Goal: Information Seeking & Learning: Learn about a topic

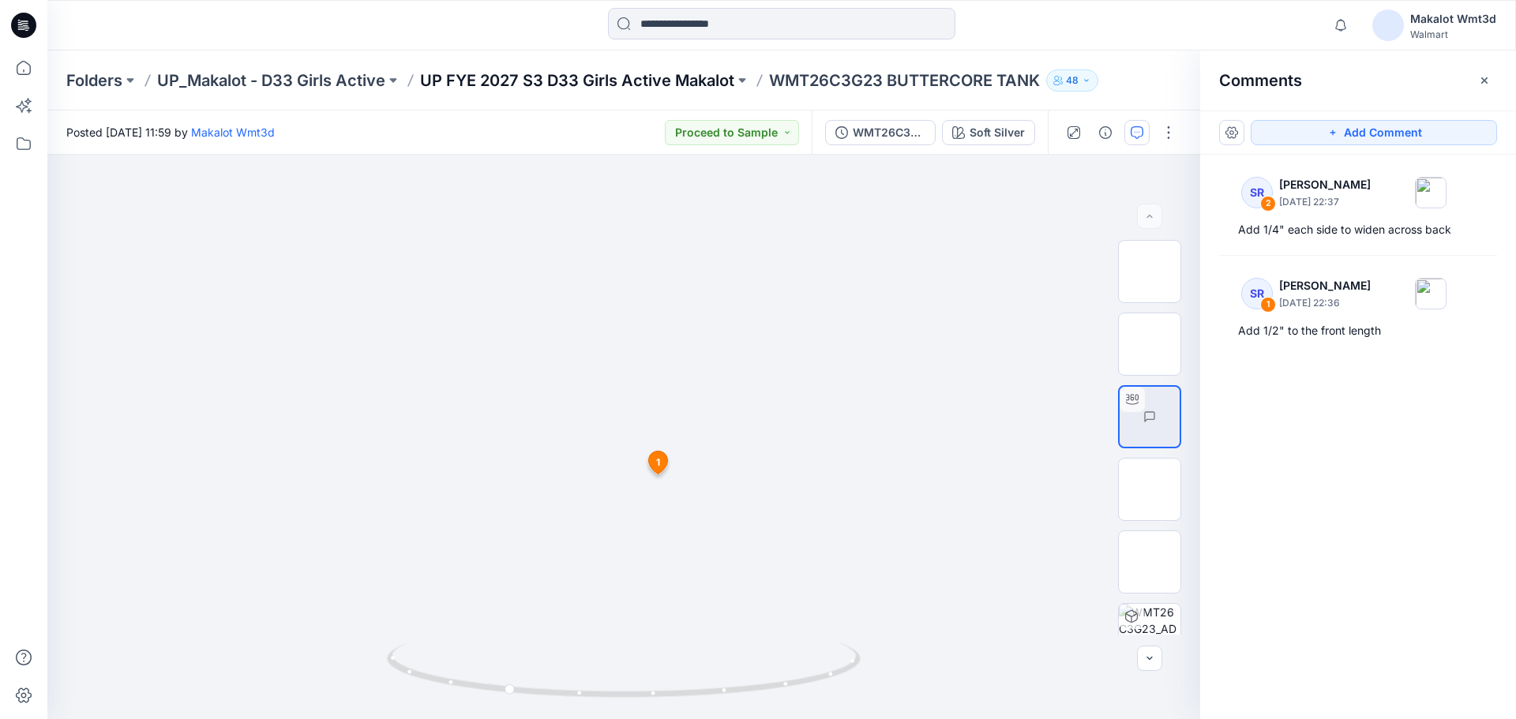
click at [558, 85] on p "UP FYE 2027 S3 D33 Girls Active Makalot" at bounding box center [577, 80] width 314 height 22
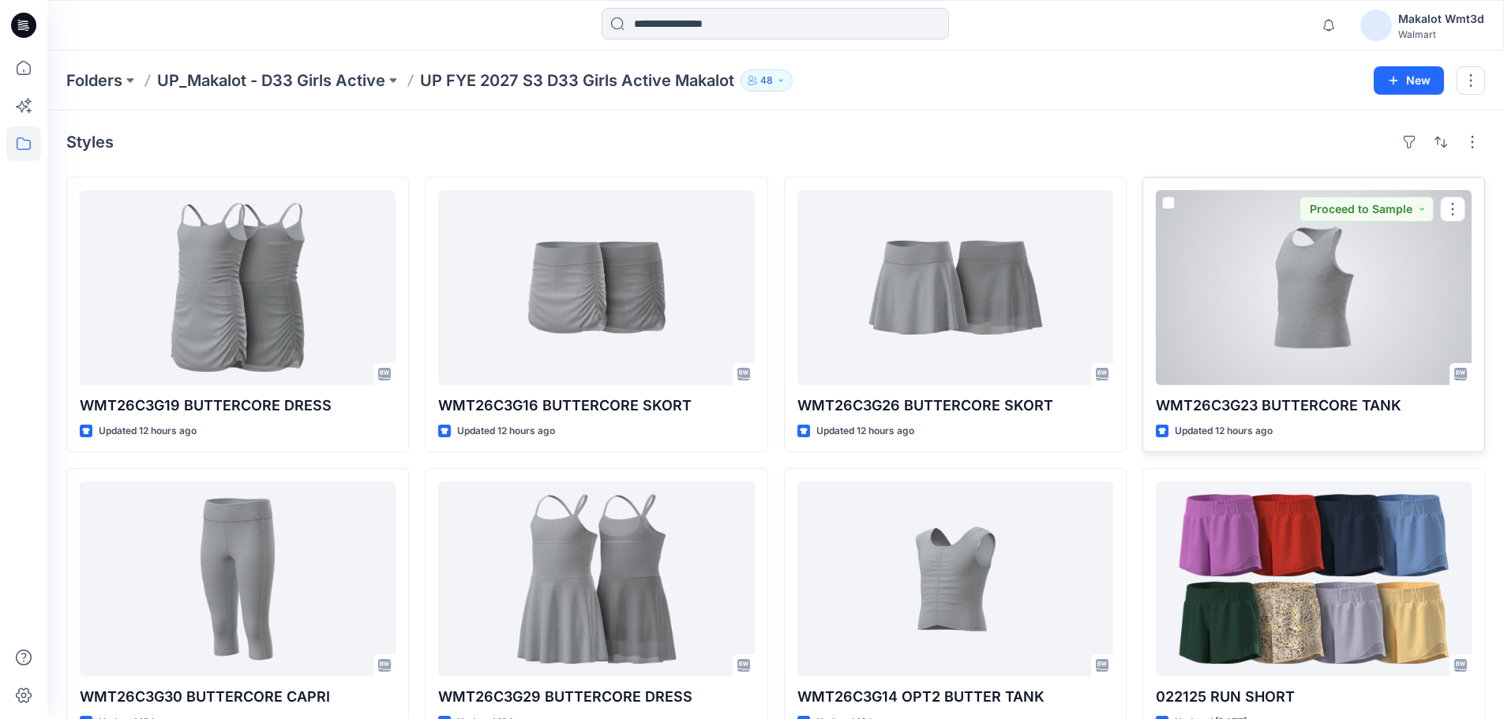
click at [1261, 279] on div at bounding box center [1314, 287] width 316 height 195
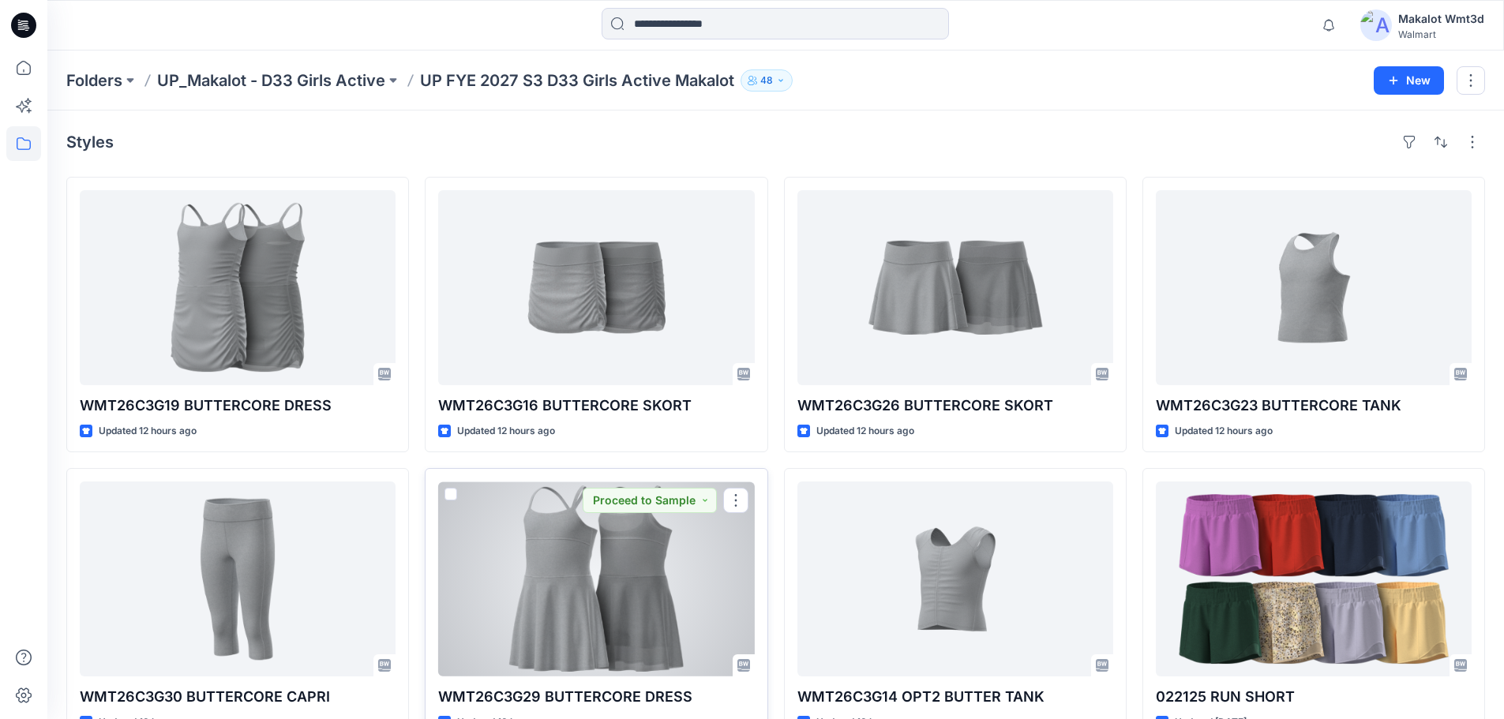
click at [577, 632] on div at bounding box center [596, 579] width 316 height 195
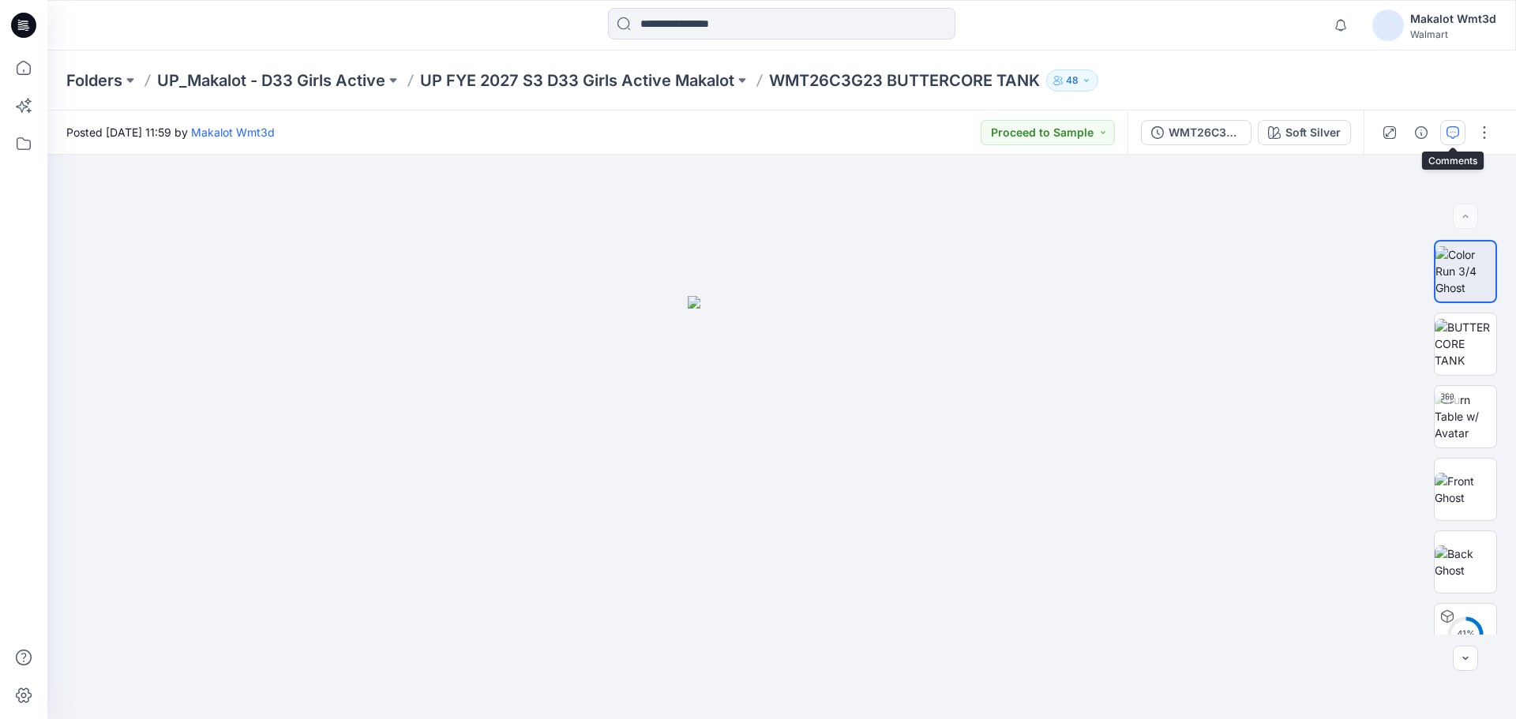
click at [1450, 139] on button "button" at bounding box center [1452, 132] width 25 height 25
click at [1447, 137] on icon "button" at bounding box center [1453, 132] width 13 height 13
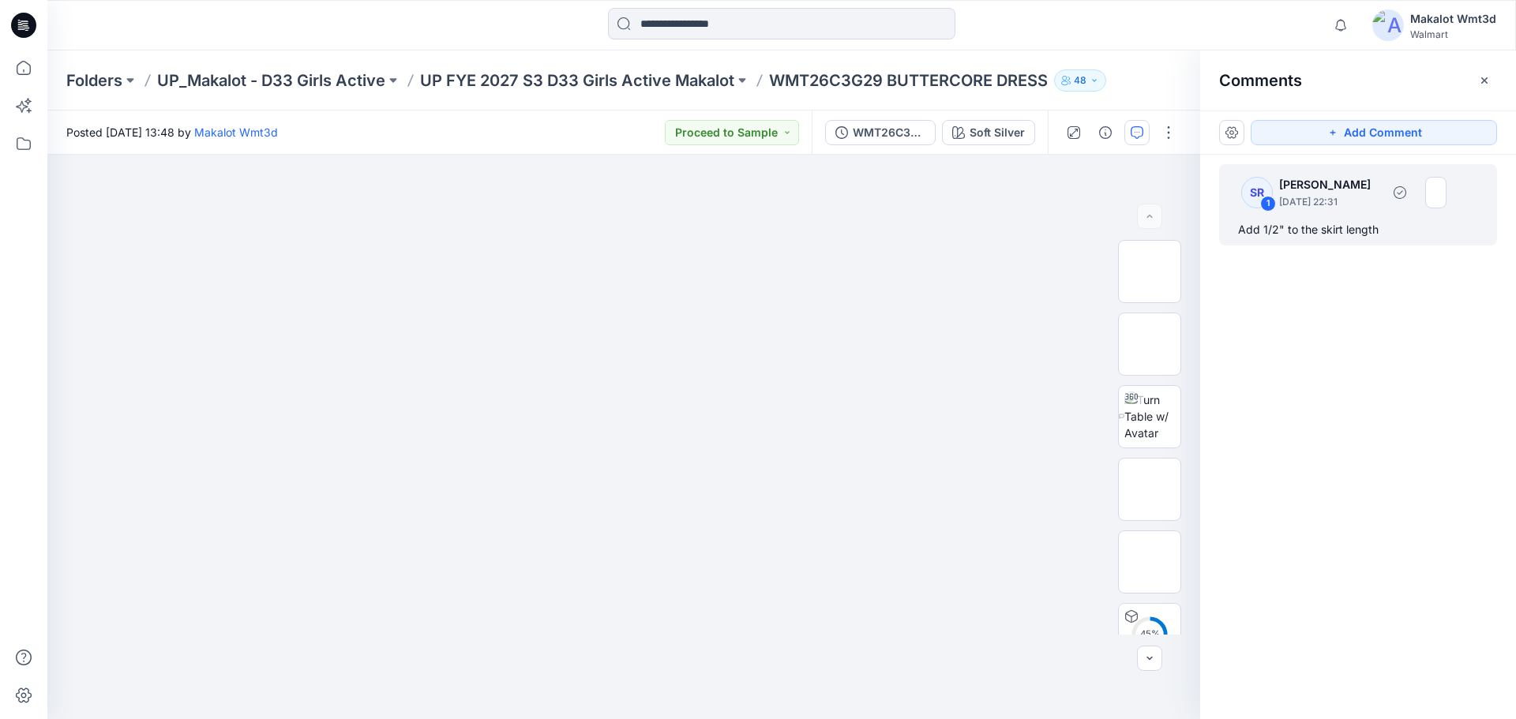
click at [1364, 236] on div "Add 1/2" to the skirt length" at bounding box center [1358, 229] width 240 height 19
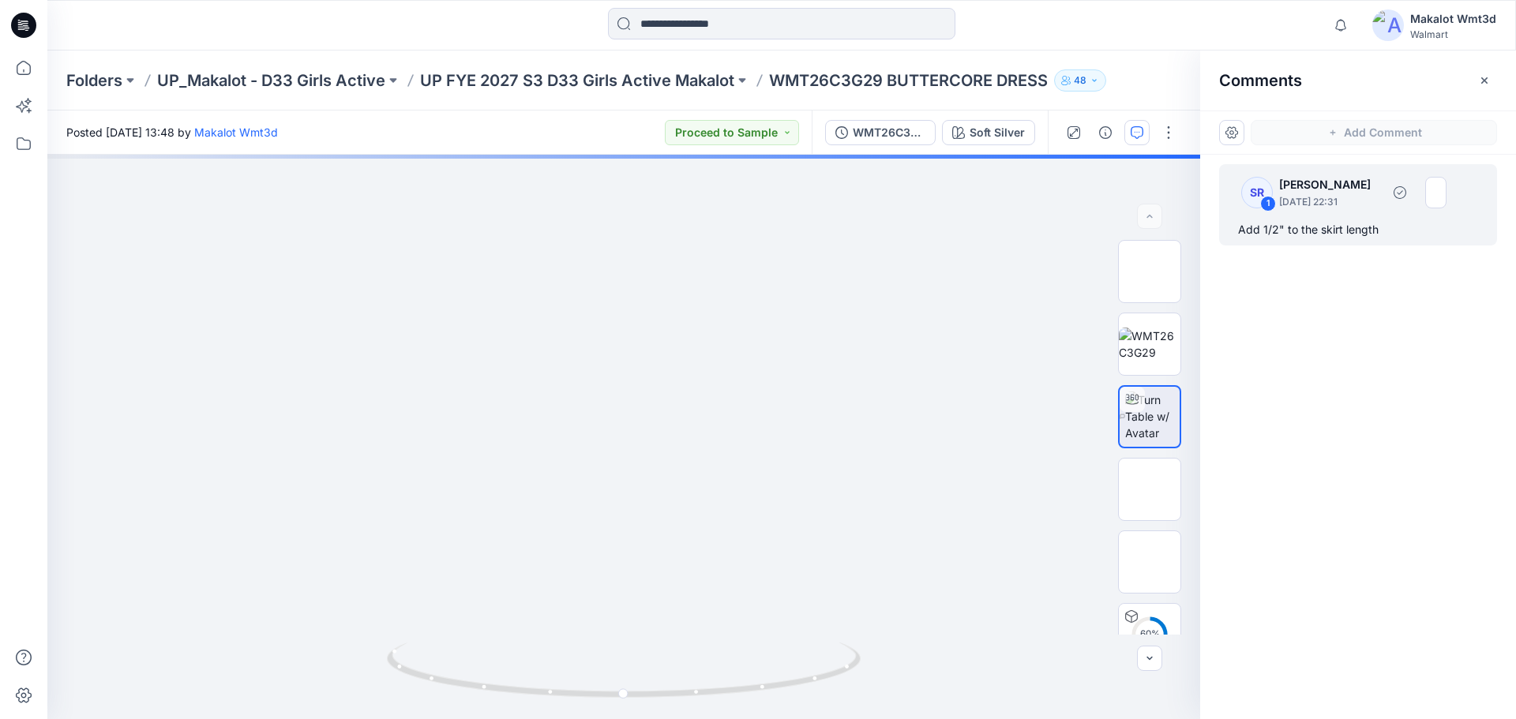
click at [1376, 211] on div "SR 1 Syed Rasul September 24, 2025 22:31" at bounding box center [1338, 192] width 218 height 43
drag, startPoint x: 716, startPoint y: 574, endPoint x: 614, endPoint y: 580, distance: 102.1
click at [614, 580] on div "Soft Silver Loading... Material Properties Loading..." at bounding box center [623, 437] width 1153 height 565
